Goal: Task Accomplishment & Management: Complete application form

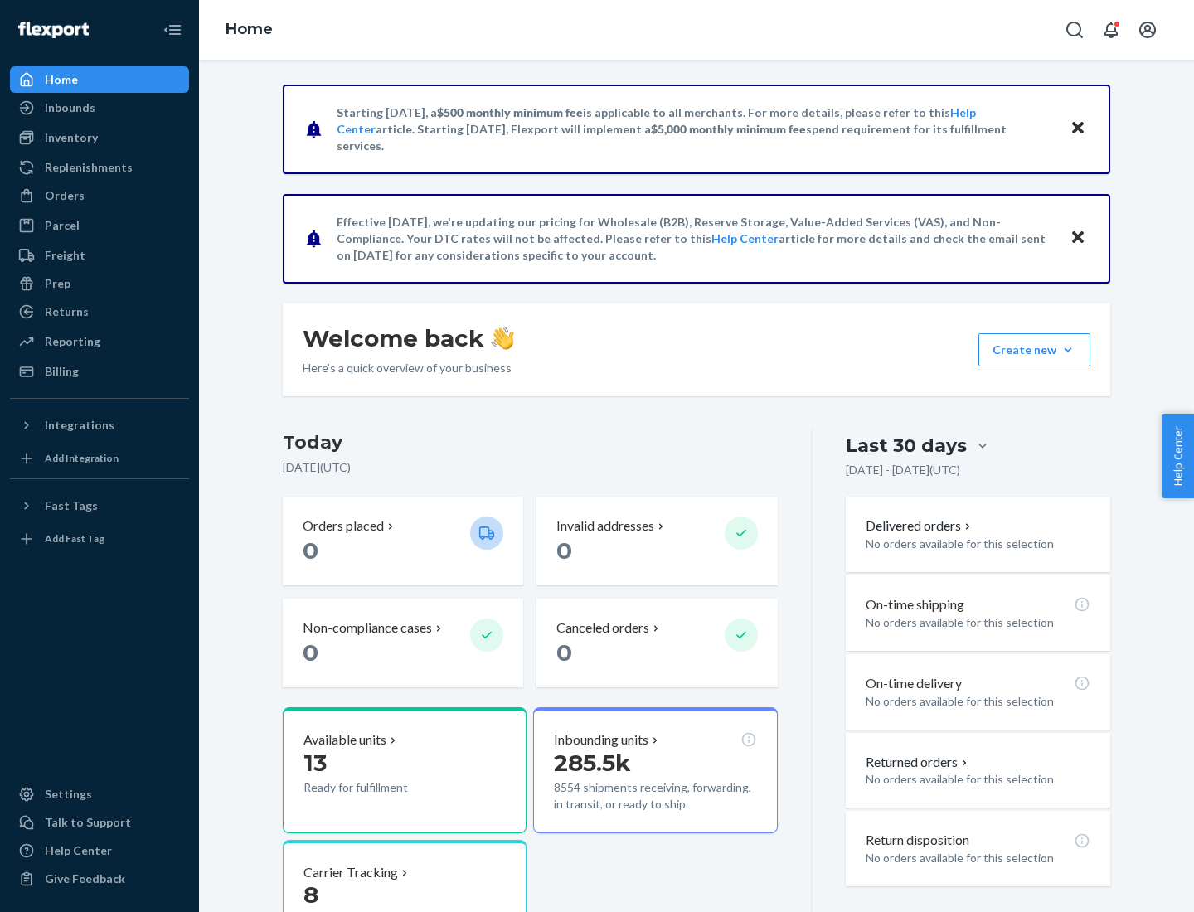
click at [1068, 350] on button "Create new Create new inbound Create new order Create new product" at bounding box center [1035, 349] width 112 height 33
click at [100, 108] on div "Inbounds" at bounding box center [100, 107] width 176 height 23
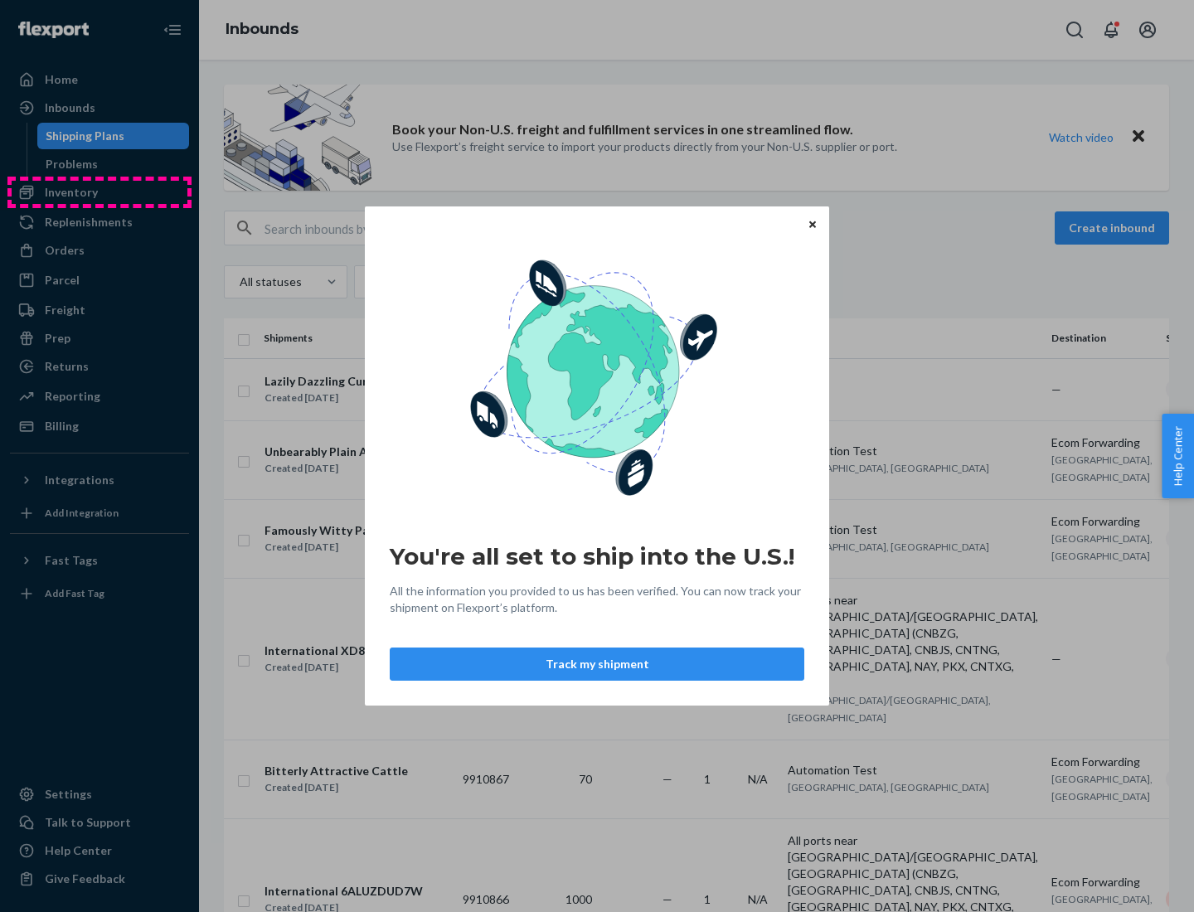
click at [100, 192] on div "You're all set to ship into the U.S.! All the information you provided to us ha…" at bounding box center [597, 456] width 1194 height 912
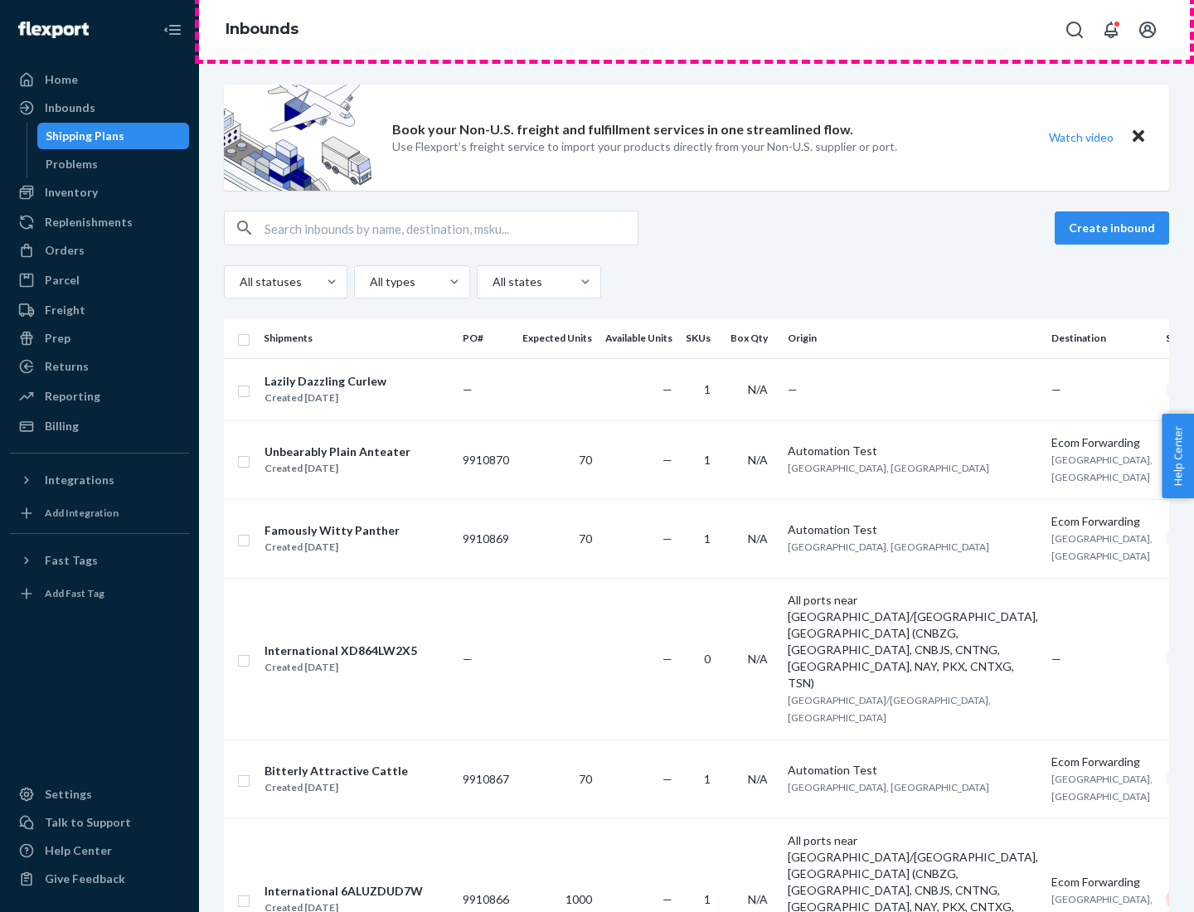
click at [697, 30] on div "Inbounds" at bounding box center [696, 30] width 995 height 60
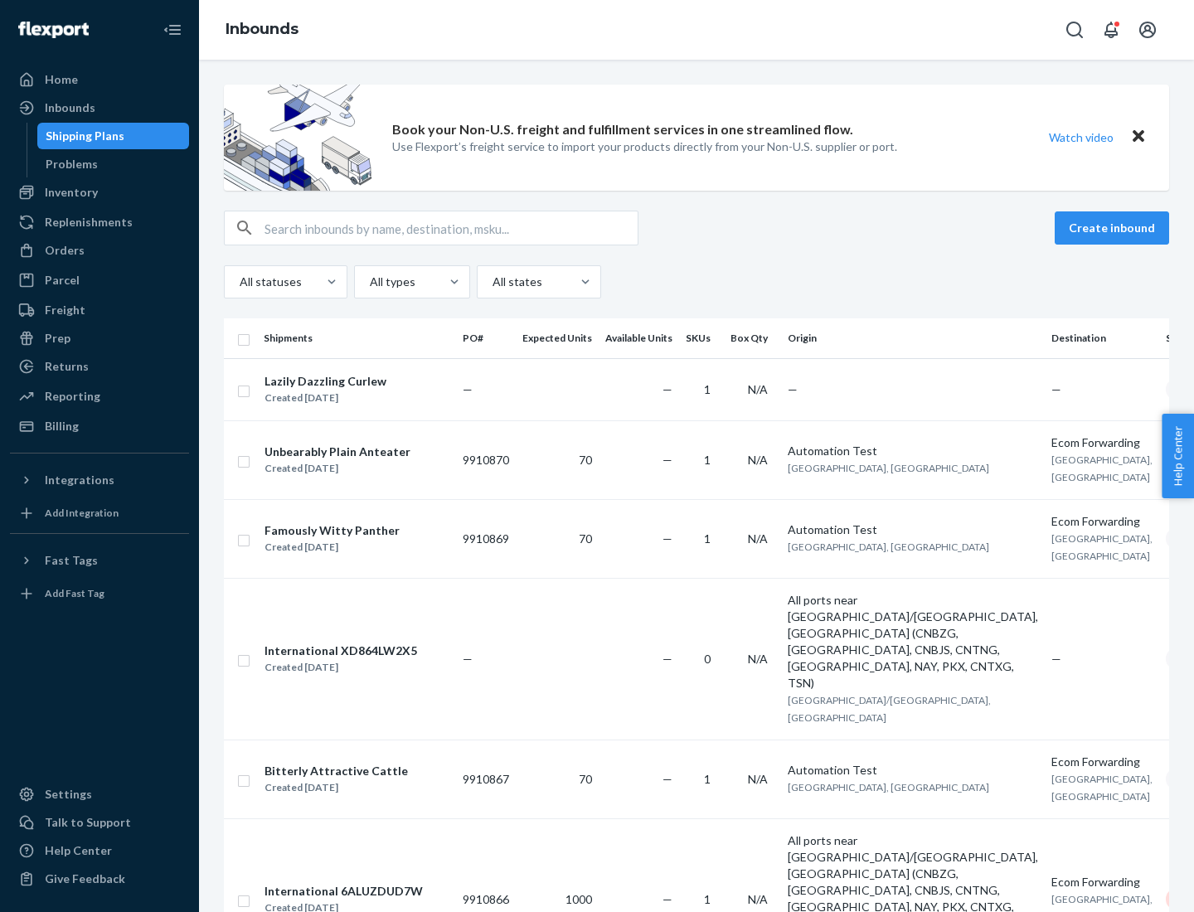
click at [697, 30] on div "Inbounds" at bounding box center [696, 30] width 995 height 60
click at [697, 282] on div "All statuses All types All states" at bounding box center [696, 281] width 945 height 33
click at [82, 136] on div "Shipping Plans" at bounding box center [85, 136] width 79 height 17
click at [1115, 228] on button "Create inbound" at bounding box center [1112, 227] width 114 height 33
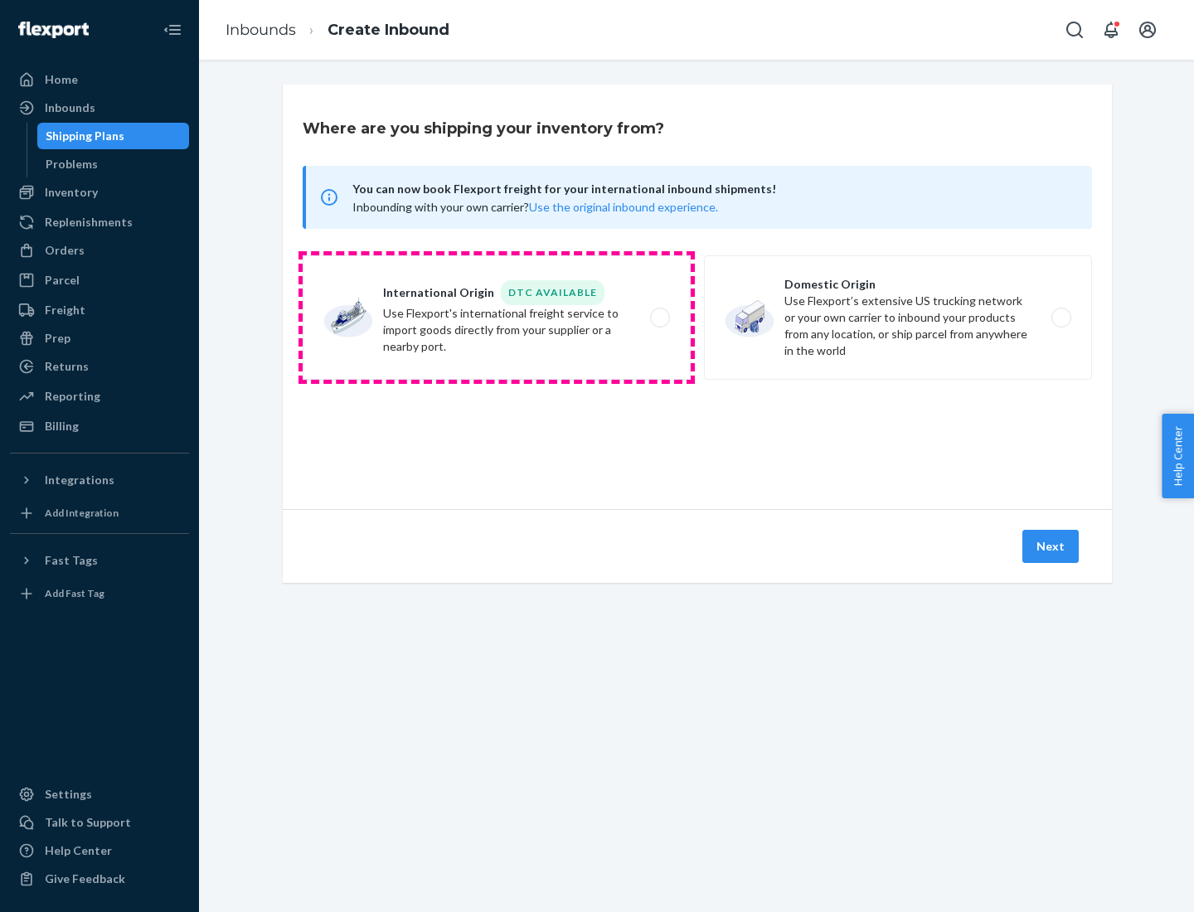
click at [497, 318] on label "International Origin DTC Available Use Flexport's international freight service…" at bounding box center [497, 317] width 388 height 124
click at [659, 318] on input "International Origin DTC Available Use Flexport's international freight service…" at bounding box center [664, 318] width 11 height 11
radio input "true"
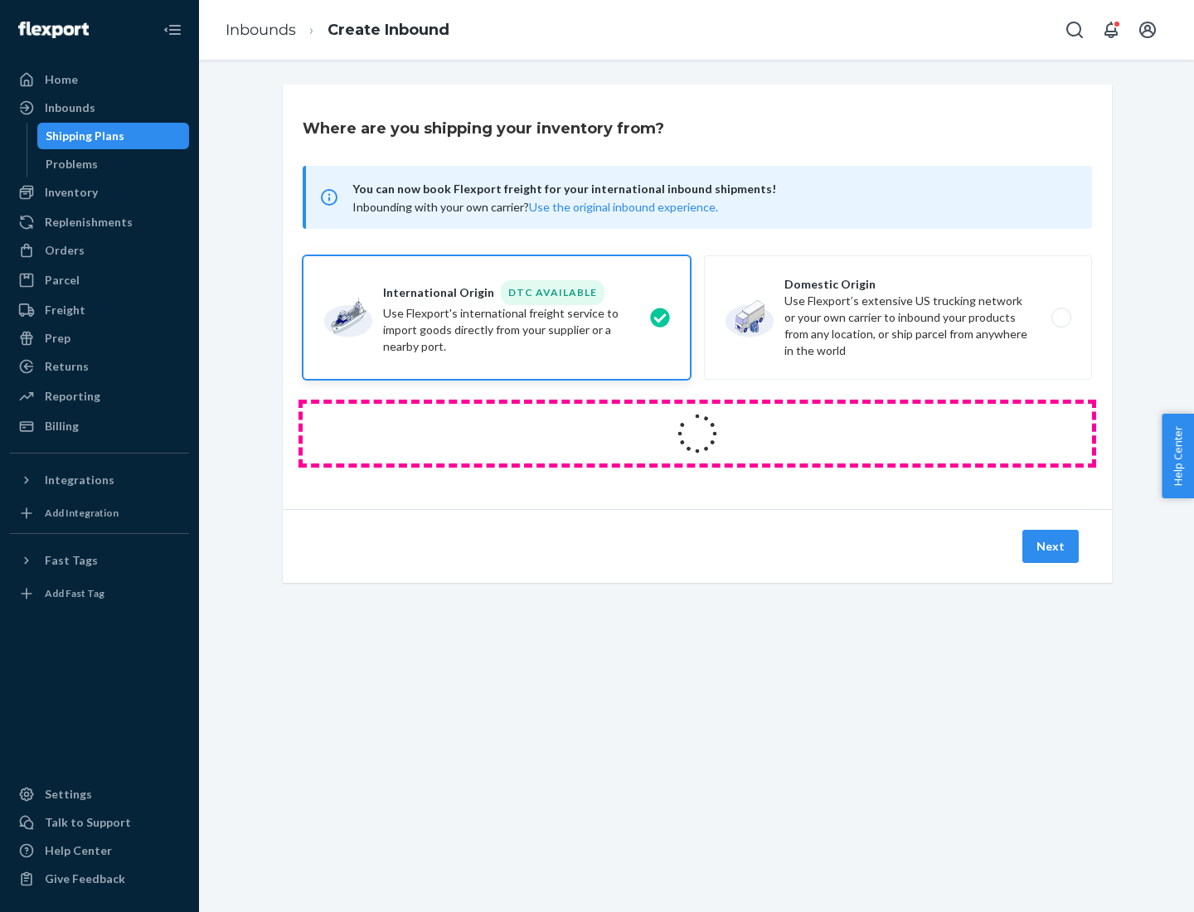
click at [697, 434] on icon at bounding box center [697, 434] width 66 height 66
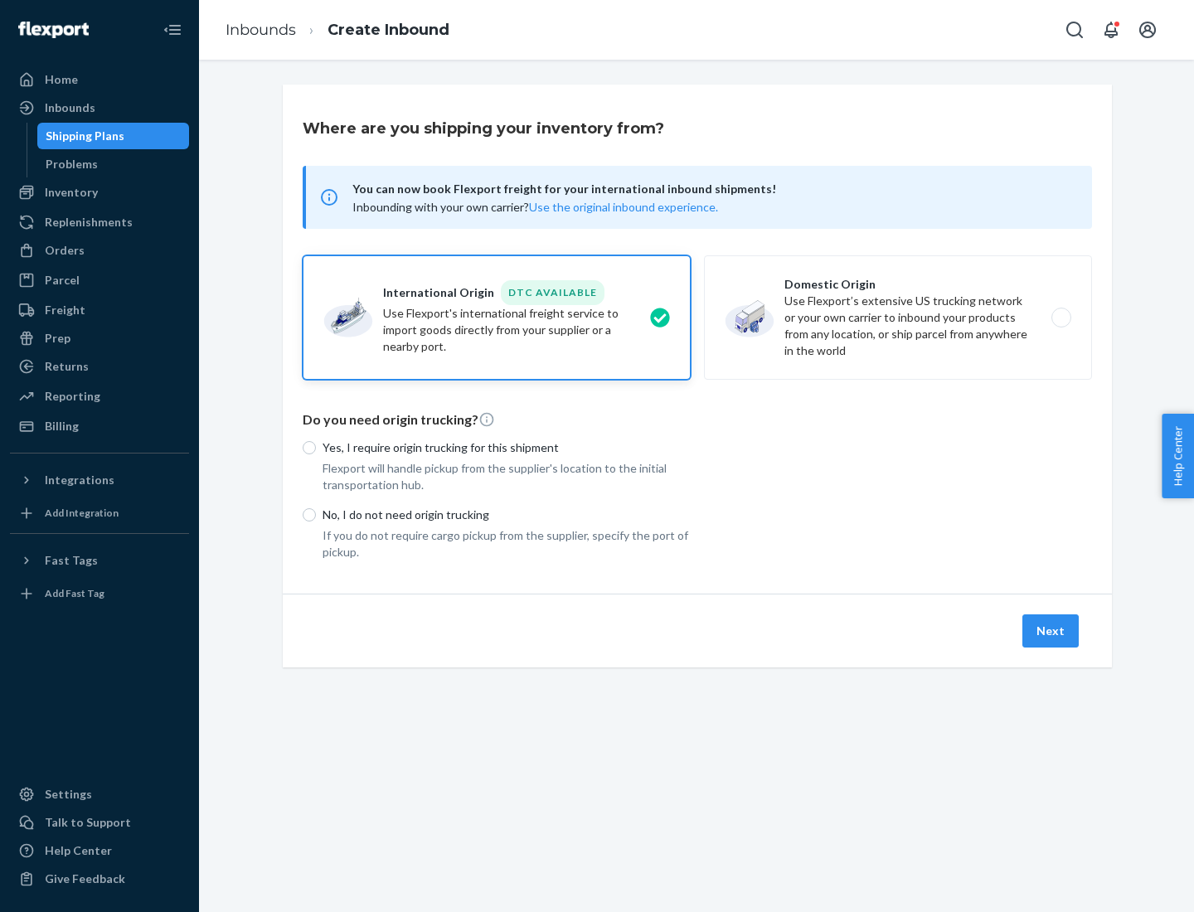
click at [507, 447] on p "Yes, I require origin trucking for this shipment" at bounding box center [507, 448] width 368 height 17
click at [316, 447] on input "Yes, I require origin trucking for this shipment" at bounding box center [309, 447] width 13 height 13
radio input "true"
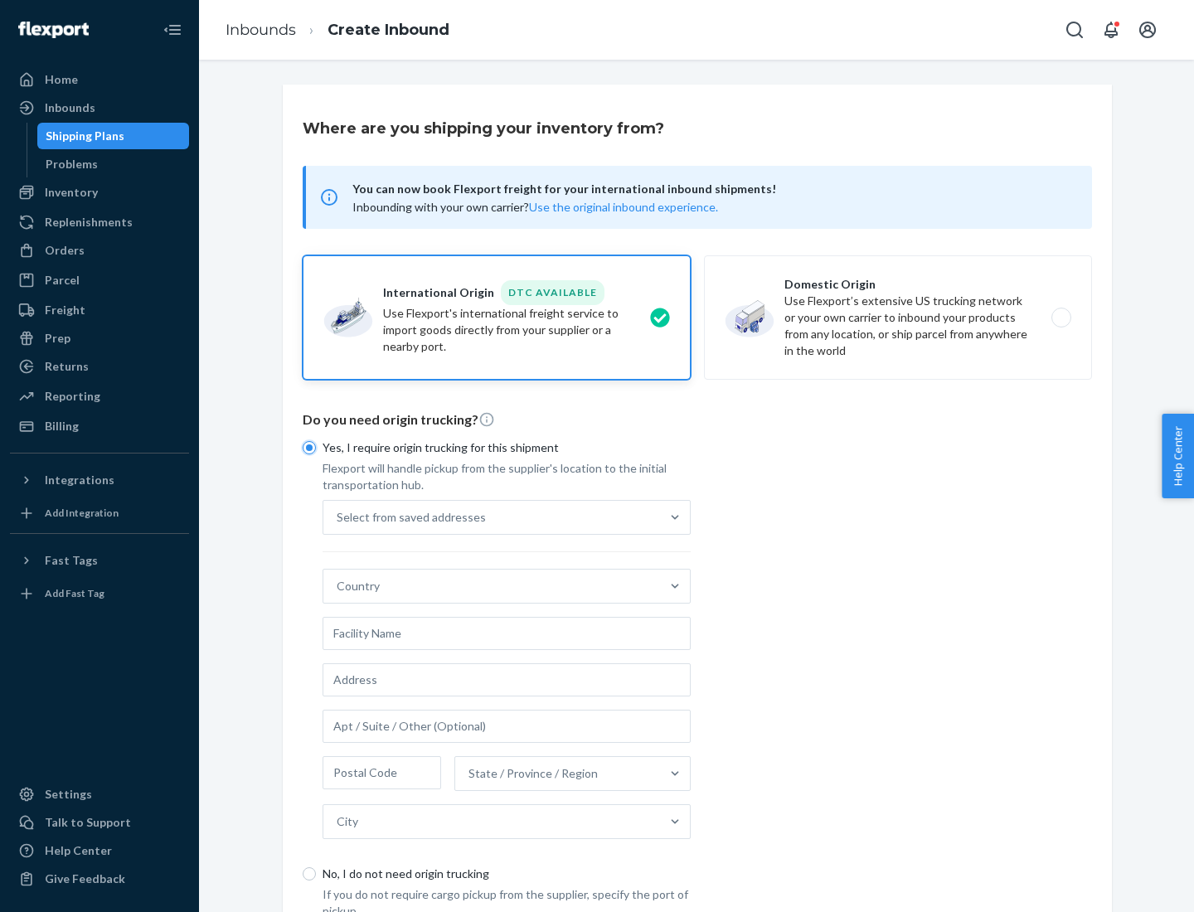
scroll to position [32, 0]
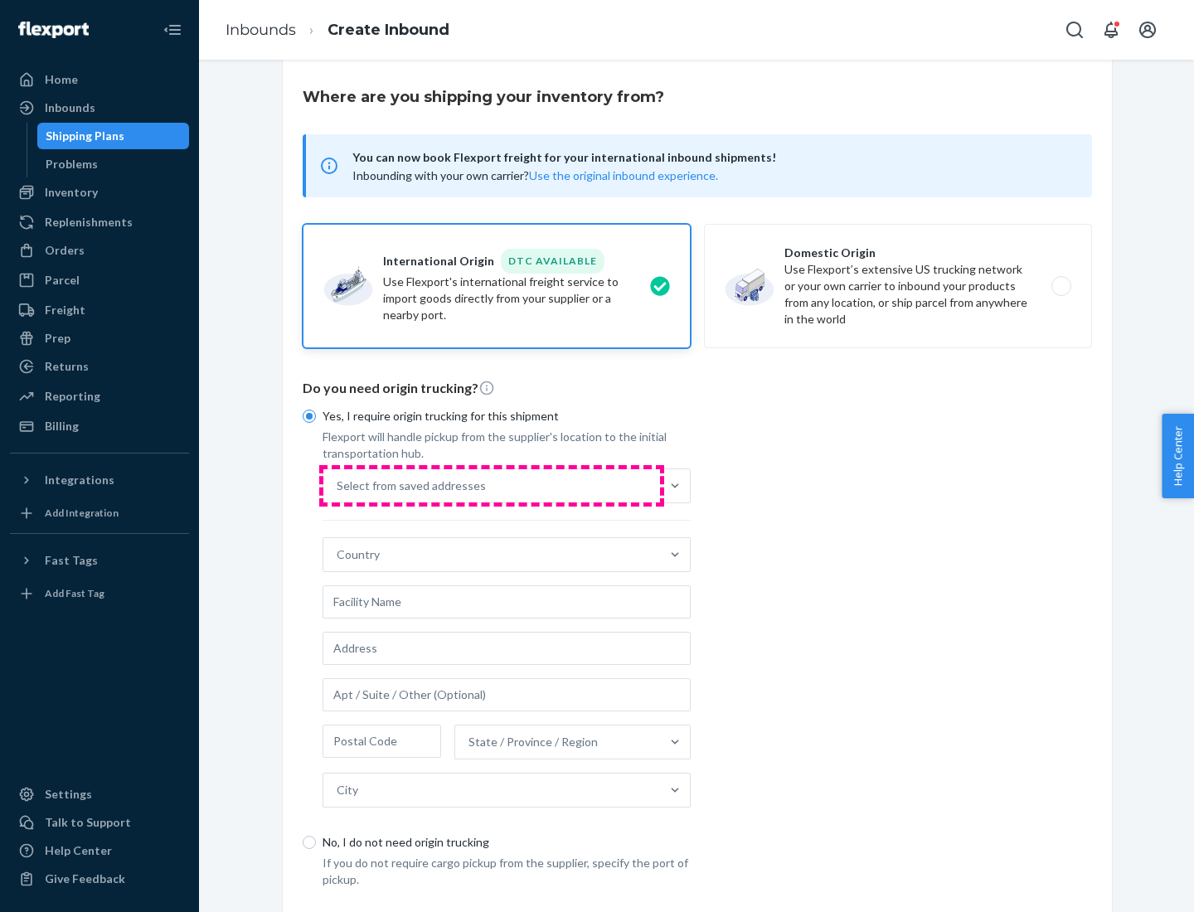
click at [492, 485] on div "Select from saved addresses" at bounding box center [491, 485] width 337 height 33
click at [338, 485] on input "Select from saved addresses" at bounding box center [338, 486] width 2 height 17
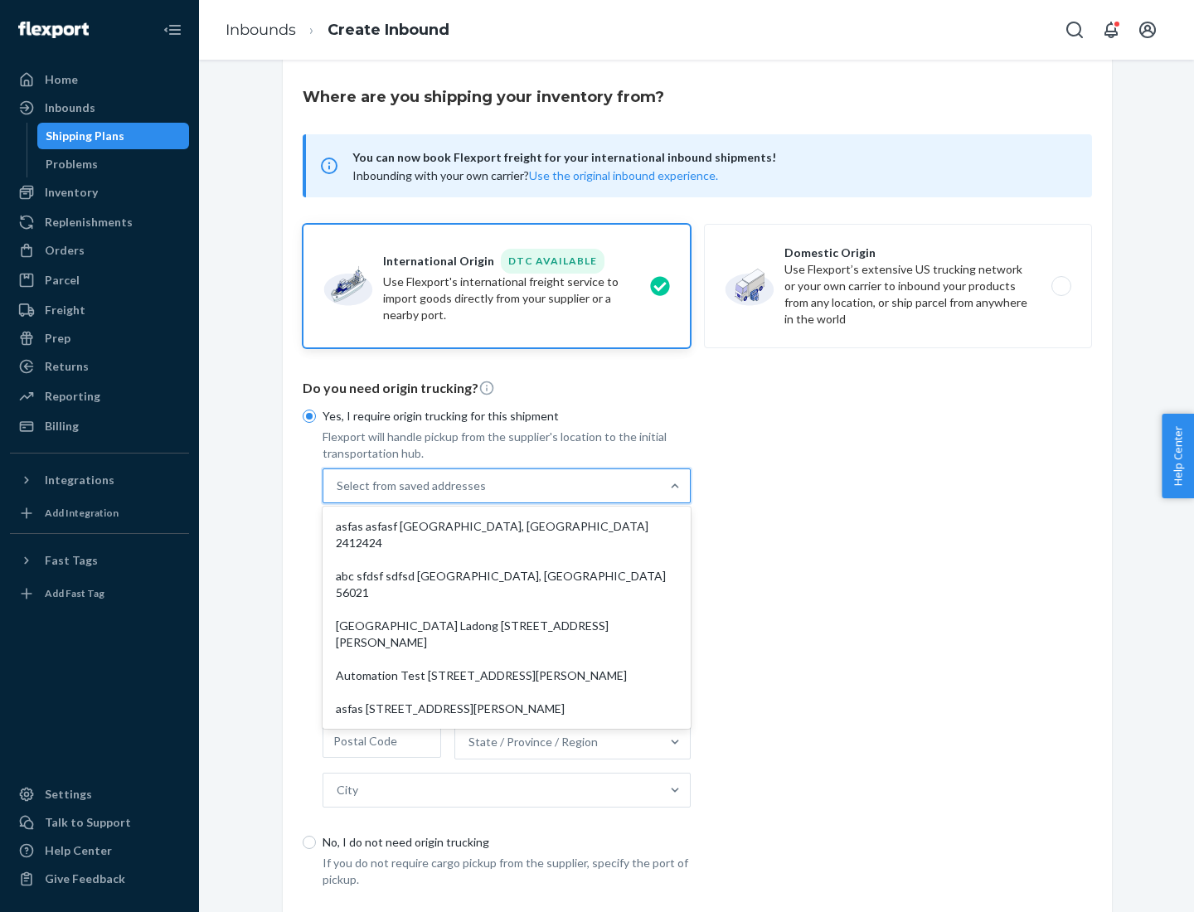
scroll to position [72, 0]
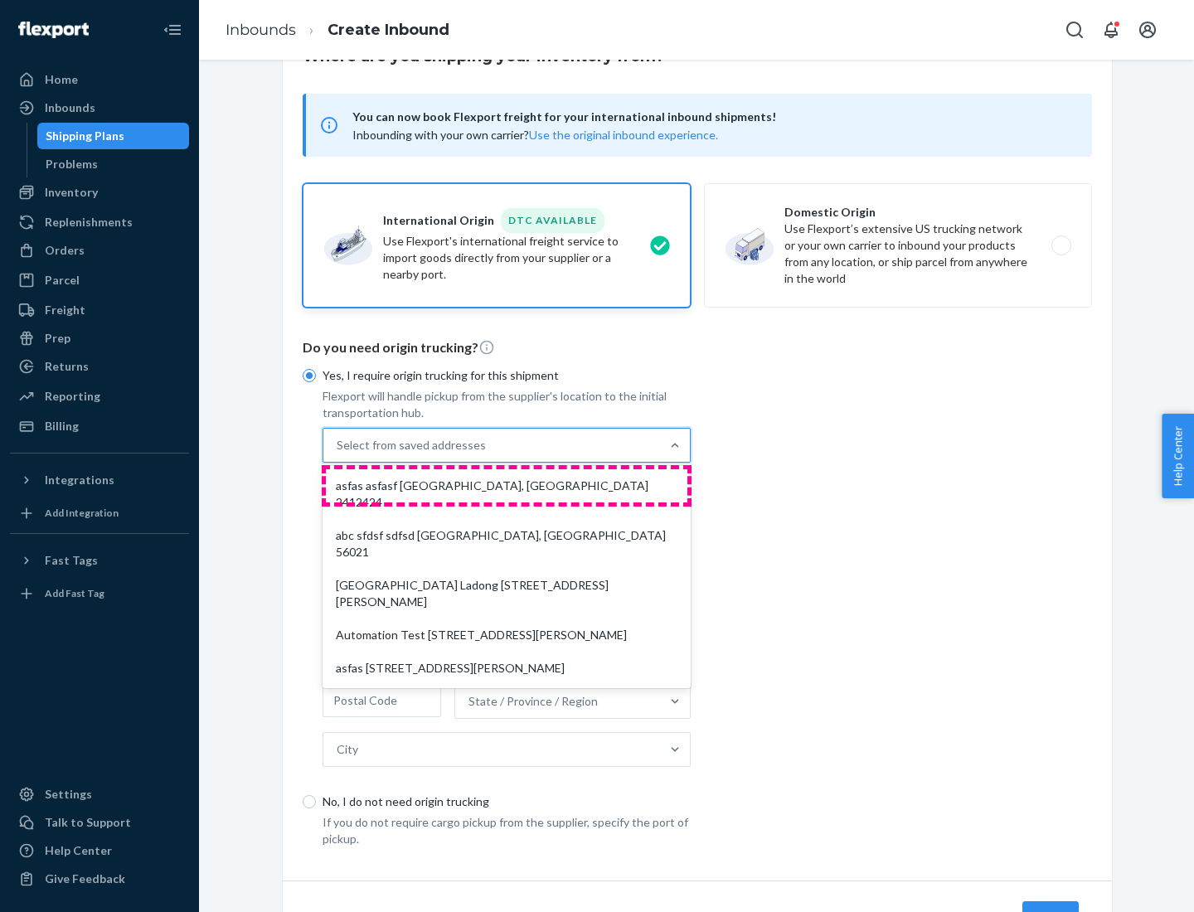
click at [507, 485] on div "asfas asfasf [GEOGRAPHIC_DATA], [GEOGRAPHIC_DATA] 2412424" at bounding box center [507, 494] width 362 height 50
click at [338, 454] on input "option asfas asfasf [GEOGRAPHIC_DATA], [GEOGRAPHIC_DATA] 2412424 focused, 1 of …" at bounding box center [338, 445] width 2 height 17
type input "asfas"
type input "asfasf"
type input "2412424"
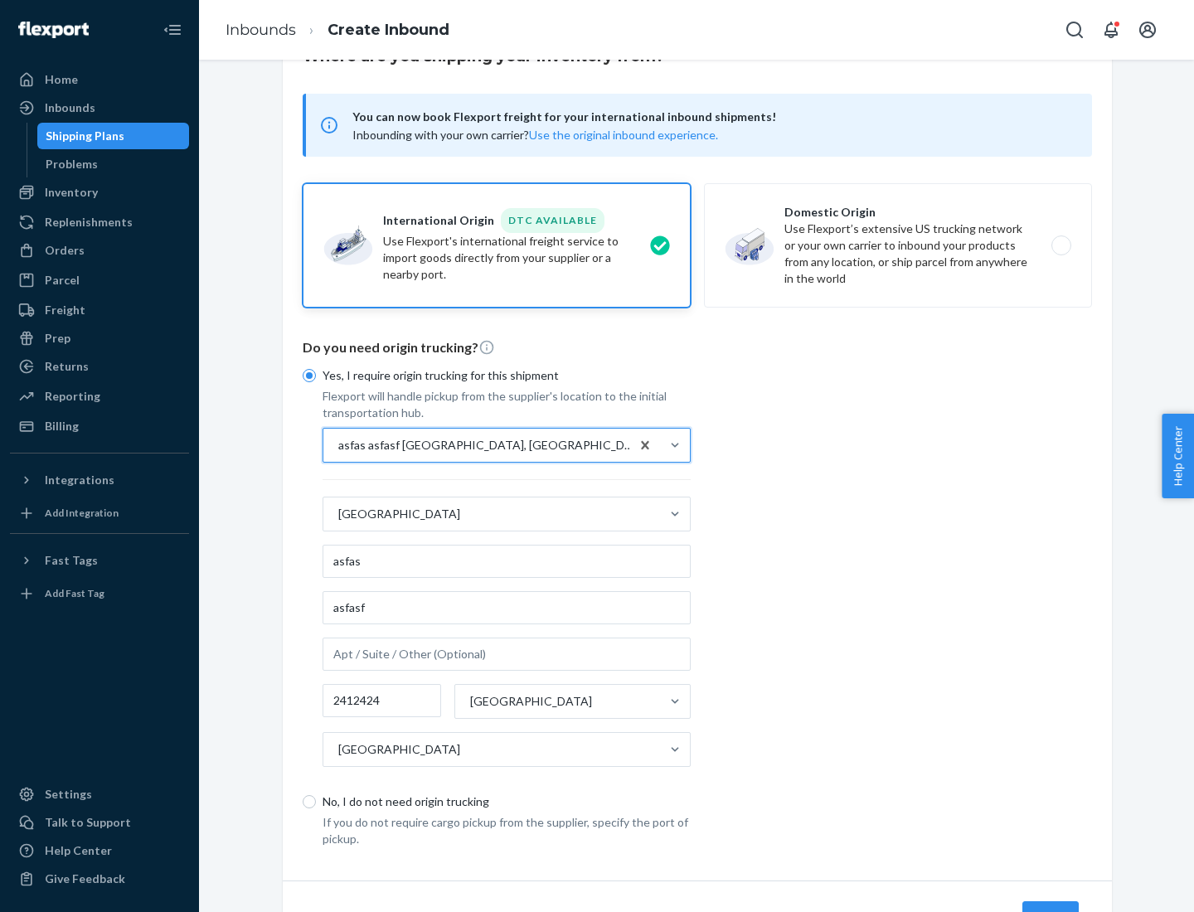
scroll to position [154, 0]
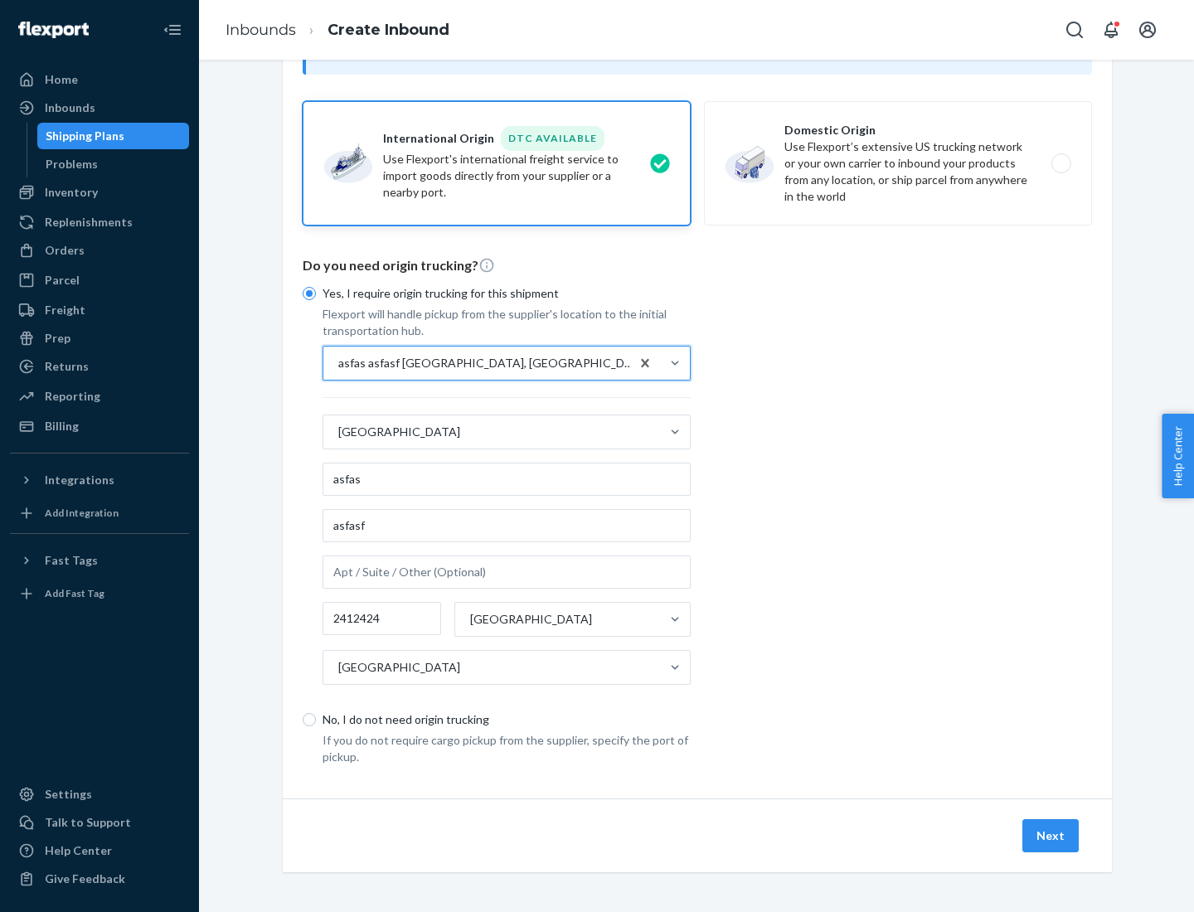
click at [1052, 835] on button "Next" at bounding box center [1050, 835] width 56 height 33
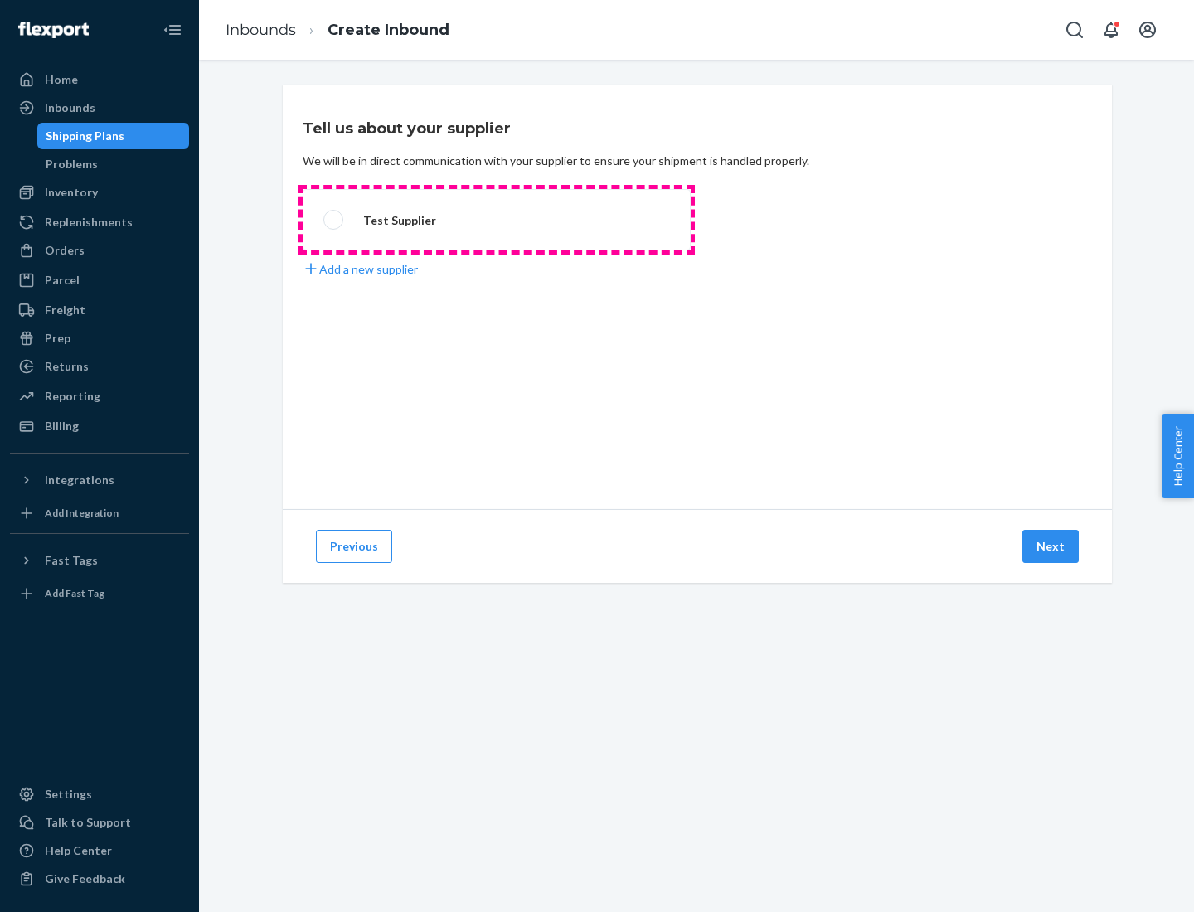
click at [497, 220] on label "Test Supplier" at bounding box center [497, 219] width 388 height 61
click at [334, 220] on input "Test Supplier" at bounding box center [328, 220] width 11 height 11
radio input "true"
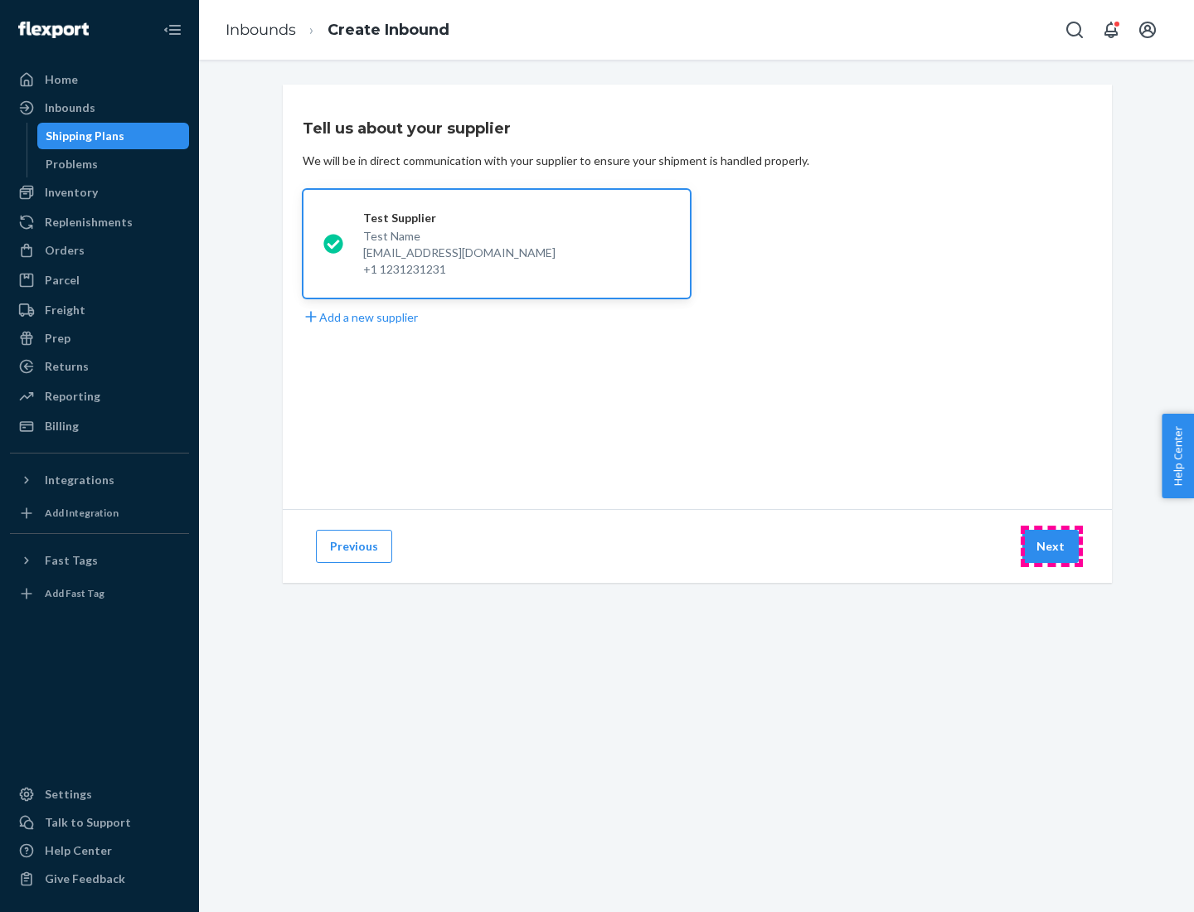
click at [1052, 546] on button "Next" at bounding box center [1050, 546] width 56 height 33
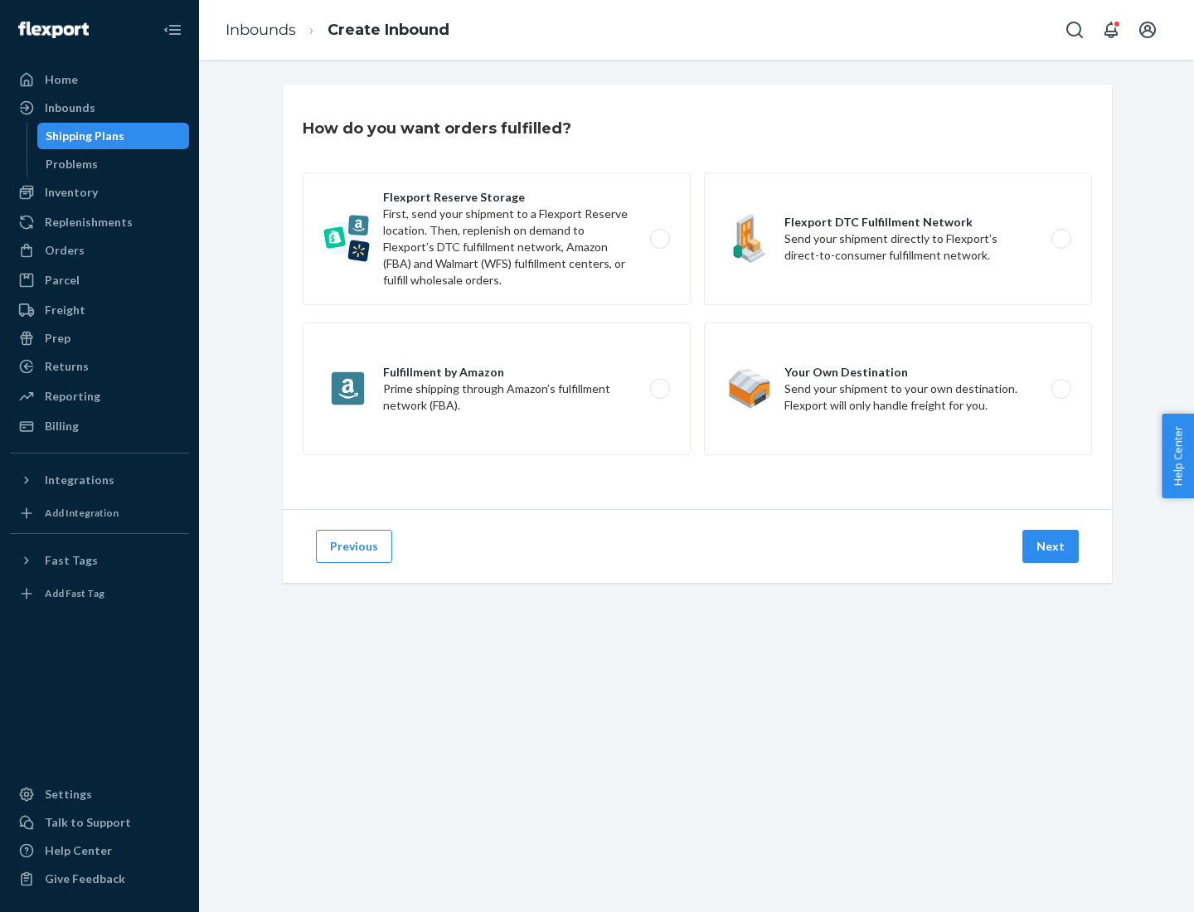
click at [497, 389] on label "Fulfillment by Amazon Prime shipping through Amazon’s fulfillment network (FBA)." at bounding box center [497, 389] width 388 height 133
click at [659, 389] on input "Fulfillment by Amazon Prime shipping through Amazon’s fulfillment network (FBA)." at bounding box center [664, 389] width 11 height 11
radio input "true"
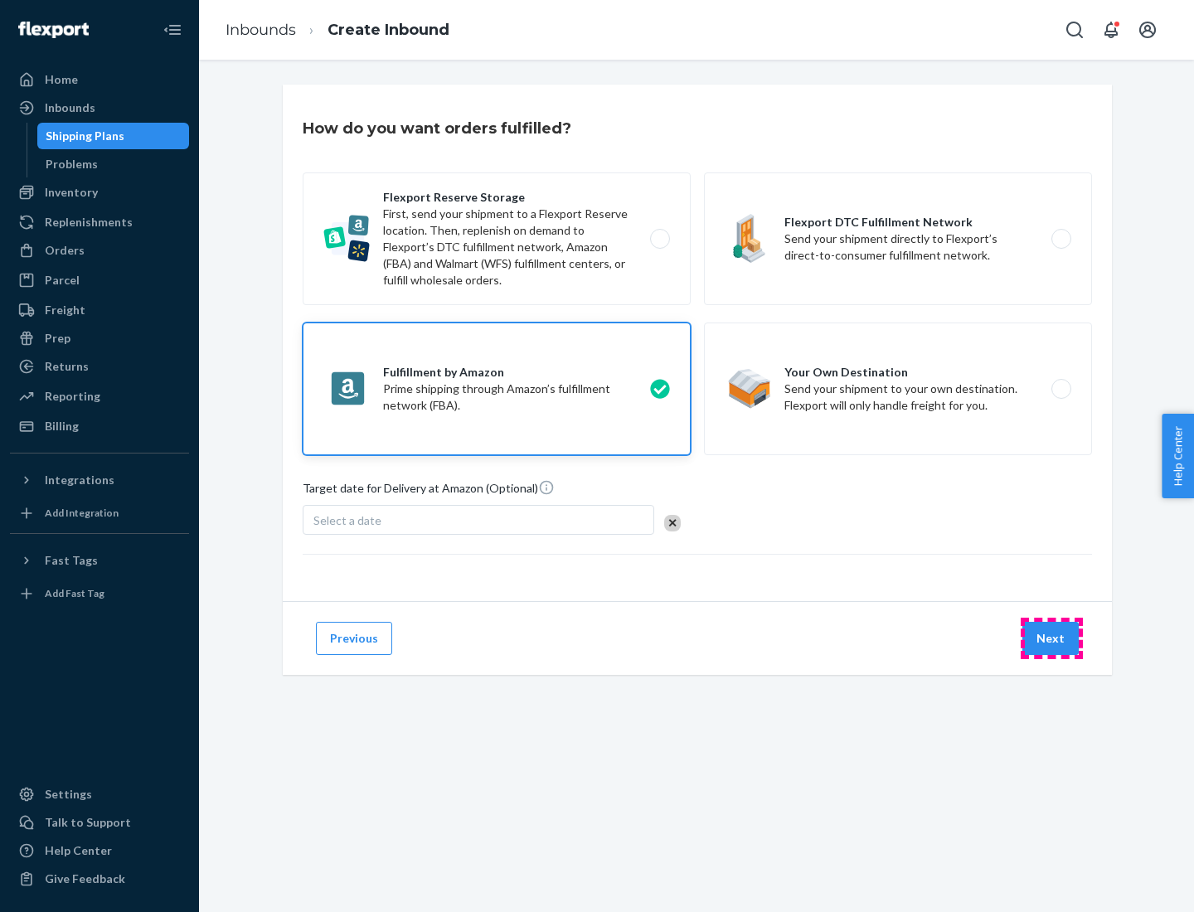
click at [1052, 639] on button "Next" at bounding box center [1050, 638] width 56 height 33
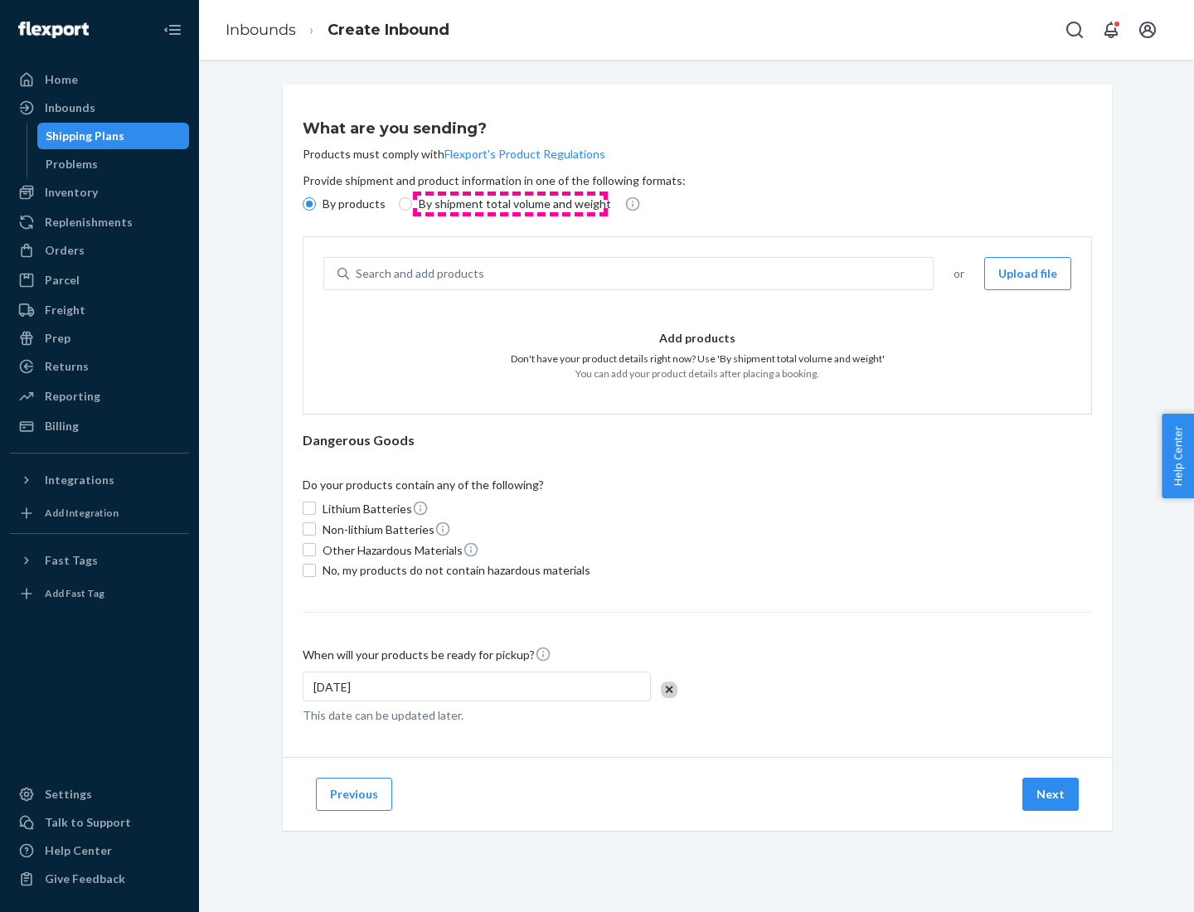
click at [510, 204] on p "By shipment total volume and weight" at bounding box center [515, 204] width 192 height 17
click at [412, 204] on input "By shipment total volume and weight" at bounding box center [405, 203] width 13 height 13
radio input "true"
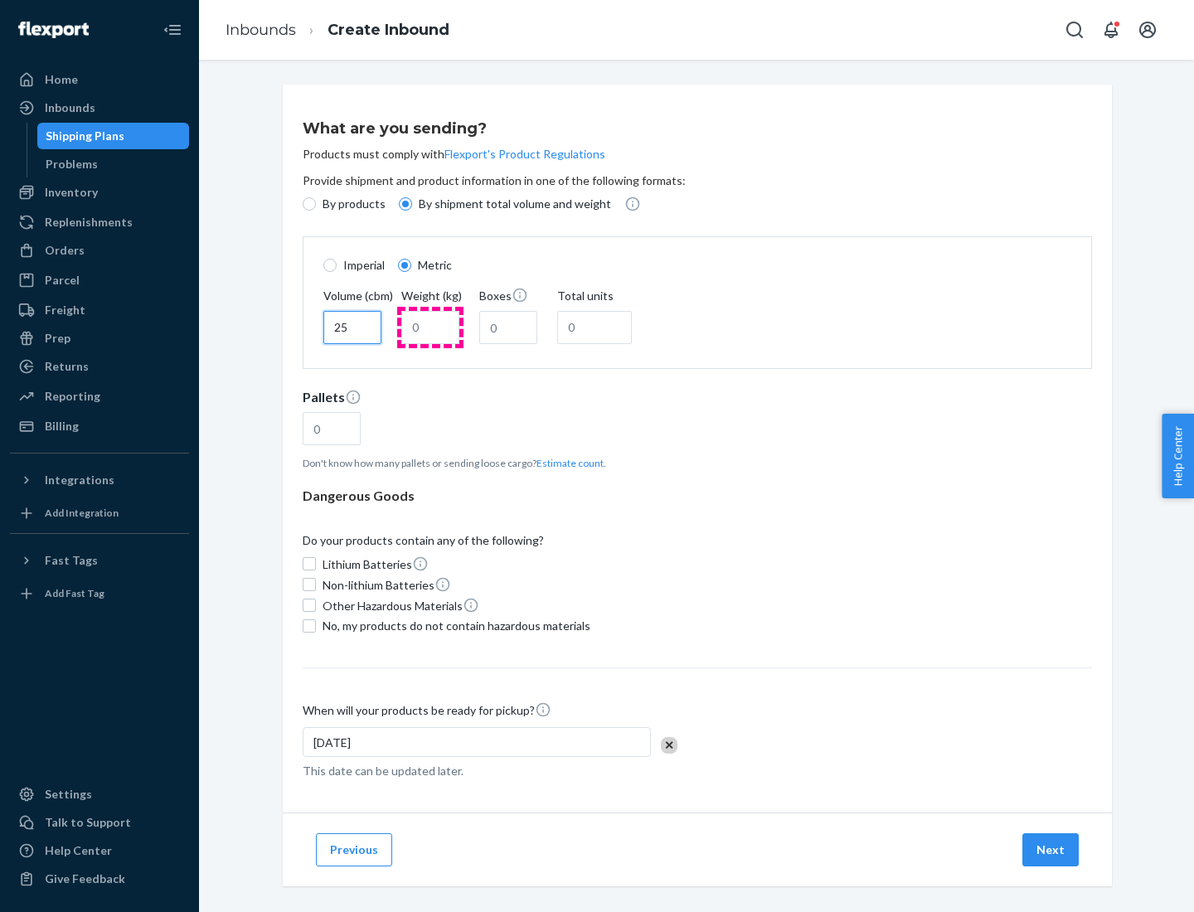
type input "25"
type input "100"
type input "50"
type input "500"
click at [566, 463] on button "Estimate count" at bounding box center [570, 463] width 67 height 14
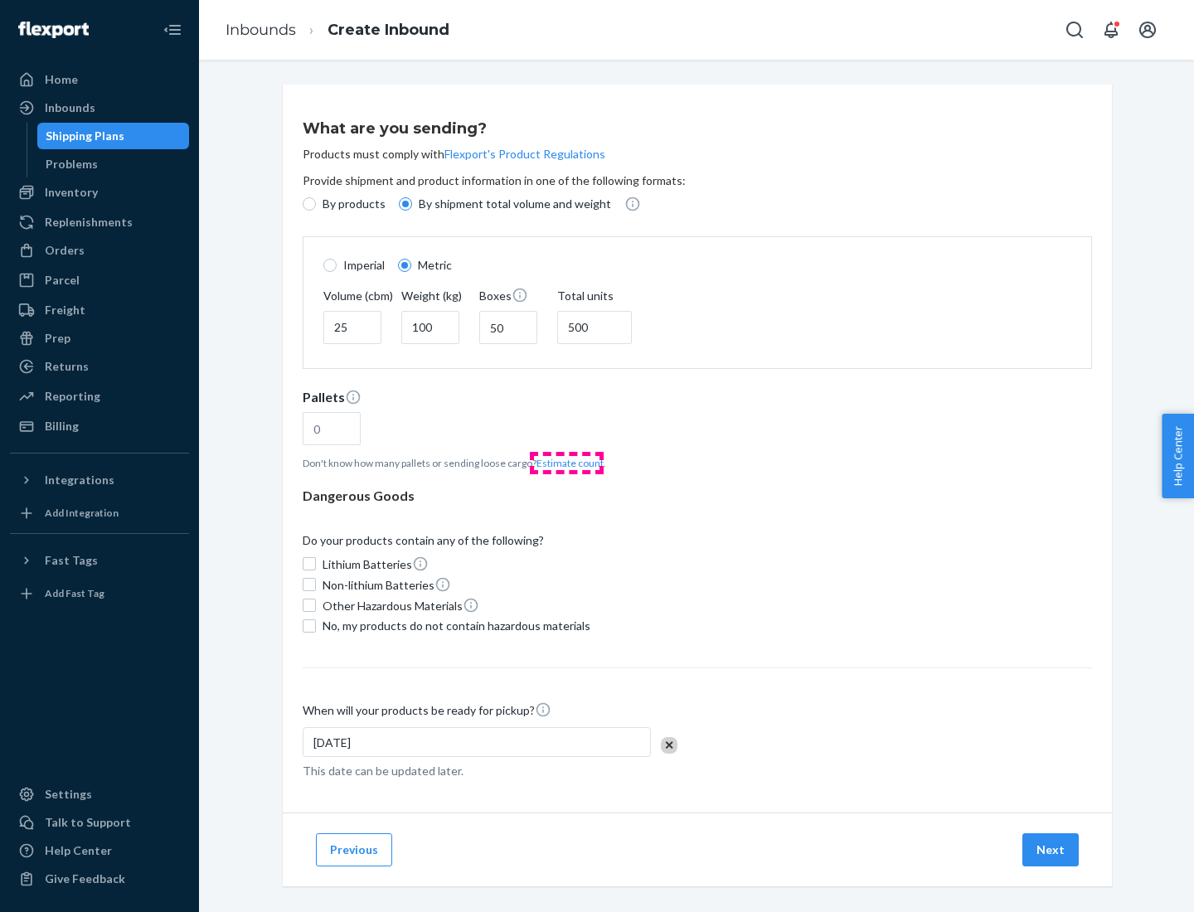
type input "16"
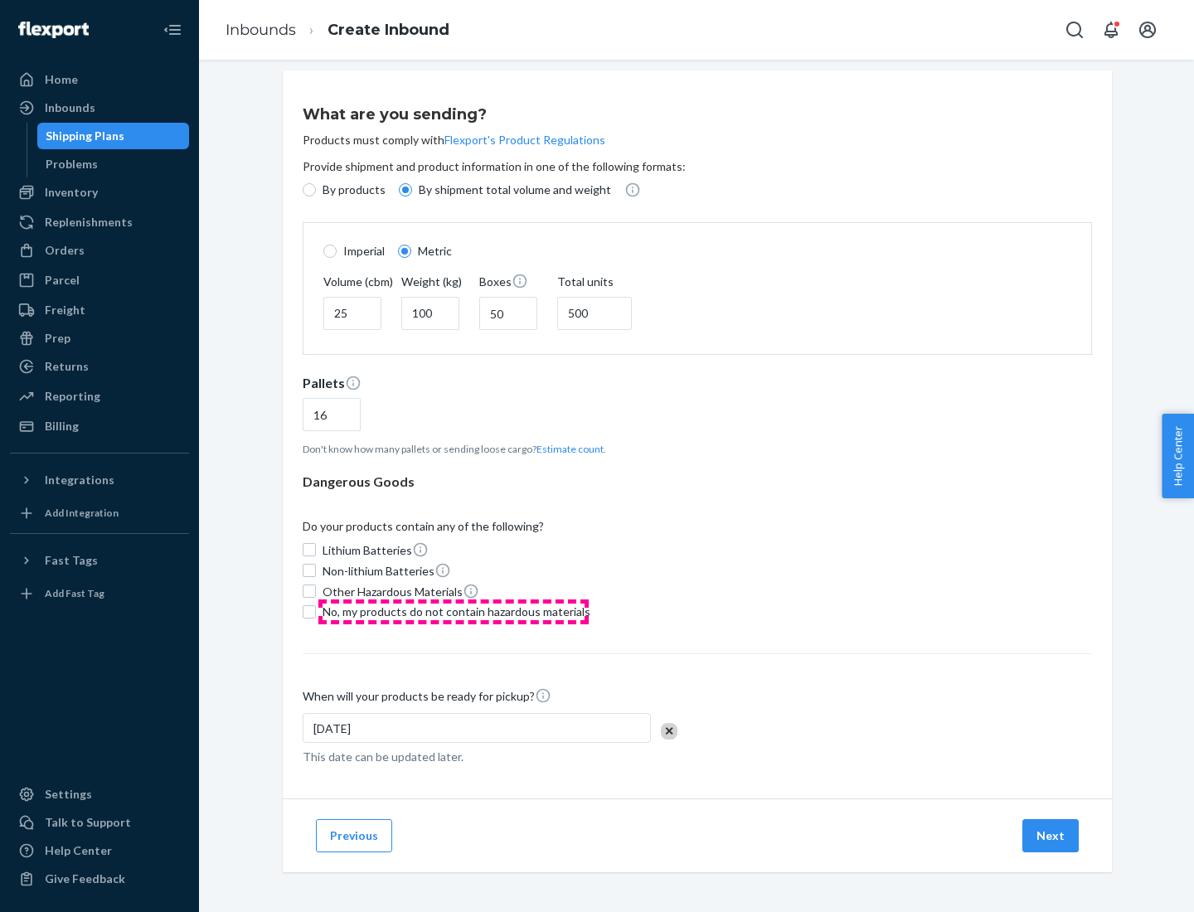
click at [454, 611] on span "No, my products do not contain hazardous materials" at bounding box center [457, 612] width 268 height 17
click at [316, 611] on input "No, my products do not contain hazardous materials" at bounding box center [309, 611] width 13 height 13
checkbox input "true"
click at [1052, 835] on button "Next" at bounding box center [1050, 835] width 56 height 33
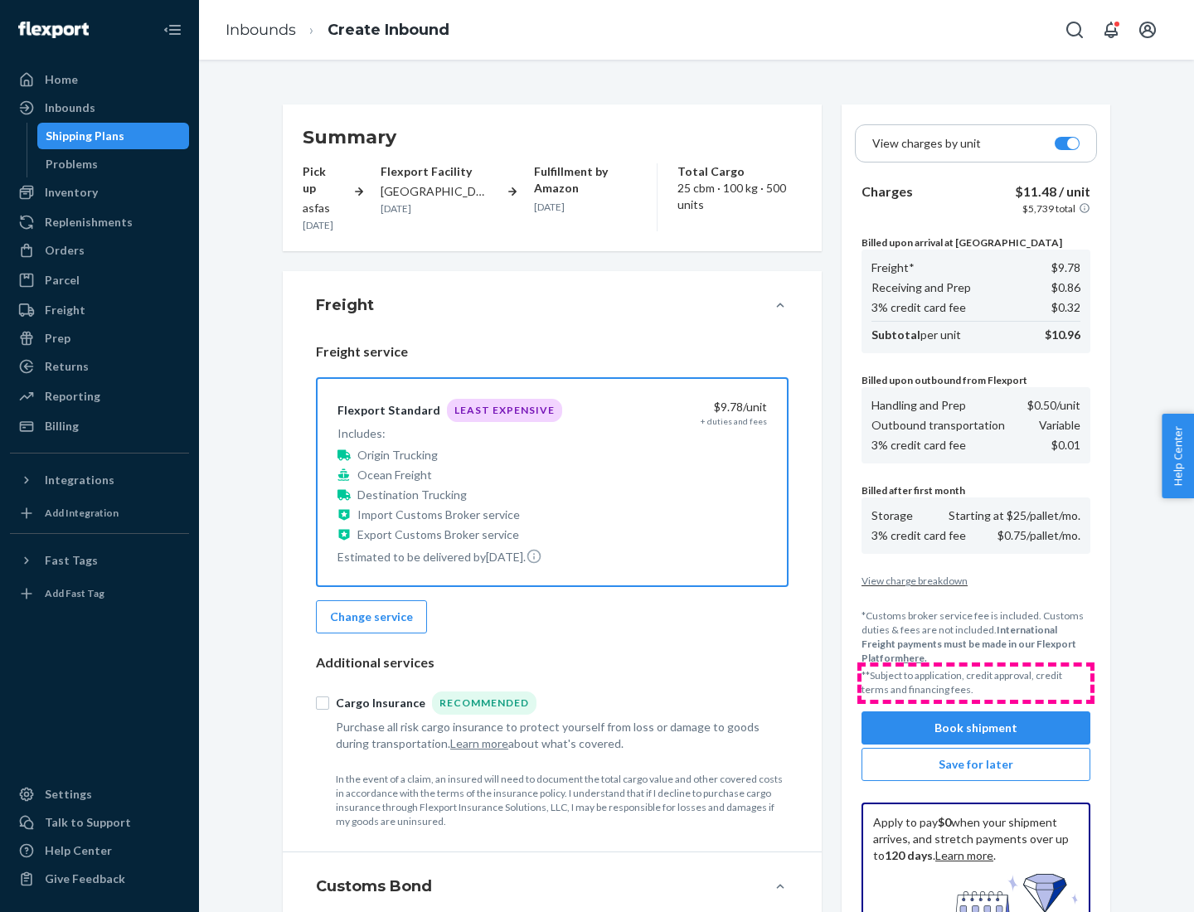
scroll to position [242, 0]
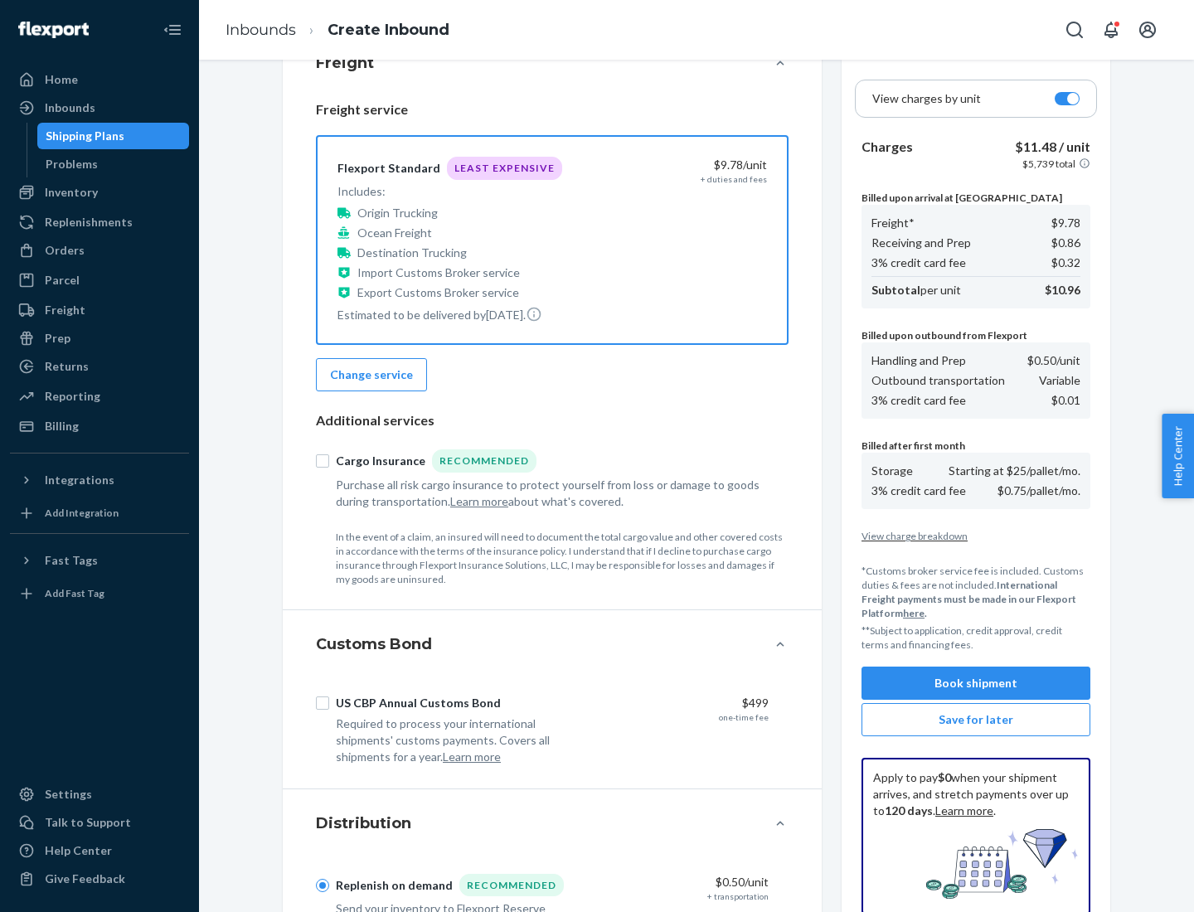
click at [976, 683] on button "Book shipment" at bounding box center [976, 683] width 229 height 33
